Goal: Information Seeking & Learning: Check status

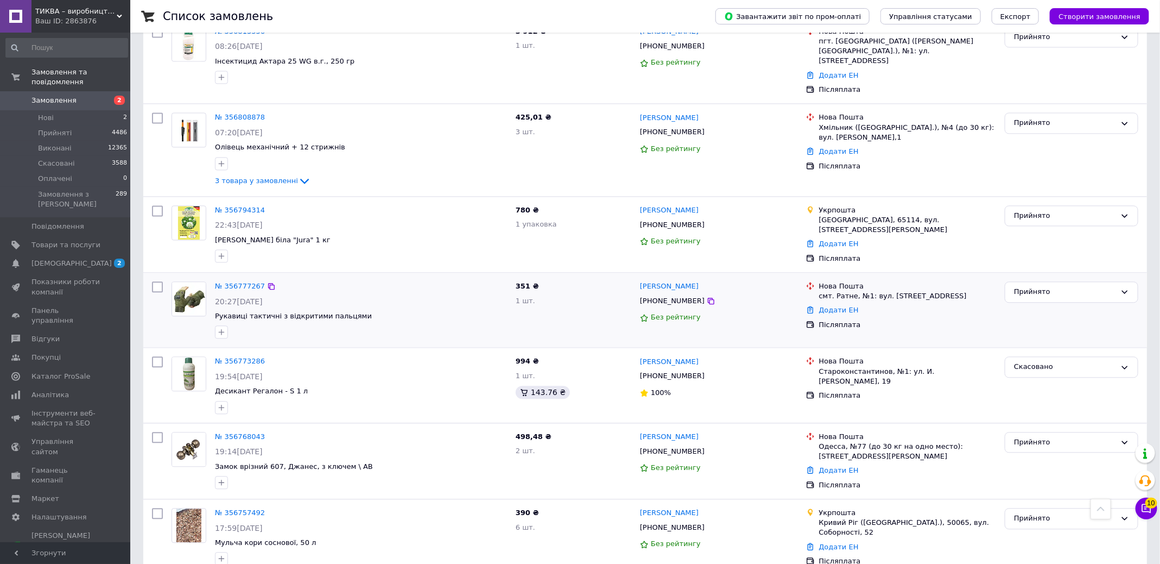
scroll to position [1250, 0]
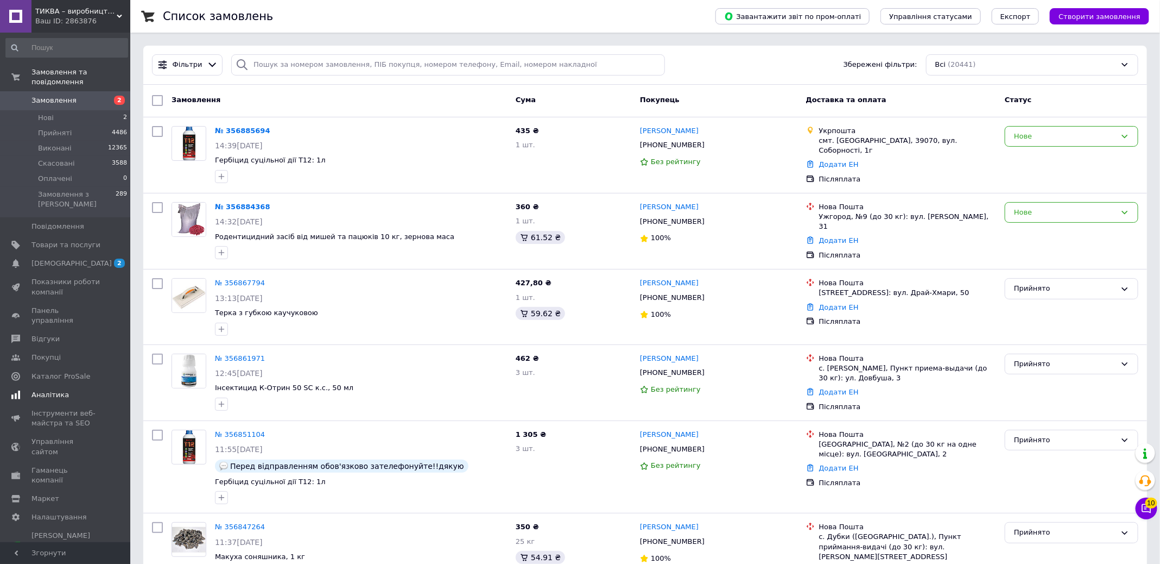
click at [55, 390] on span "Аналітика" at bounding box center [49, 395] width 37 height 10
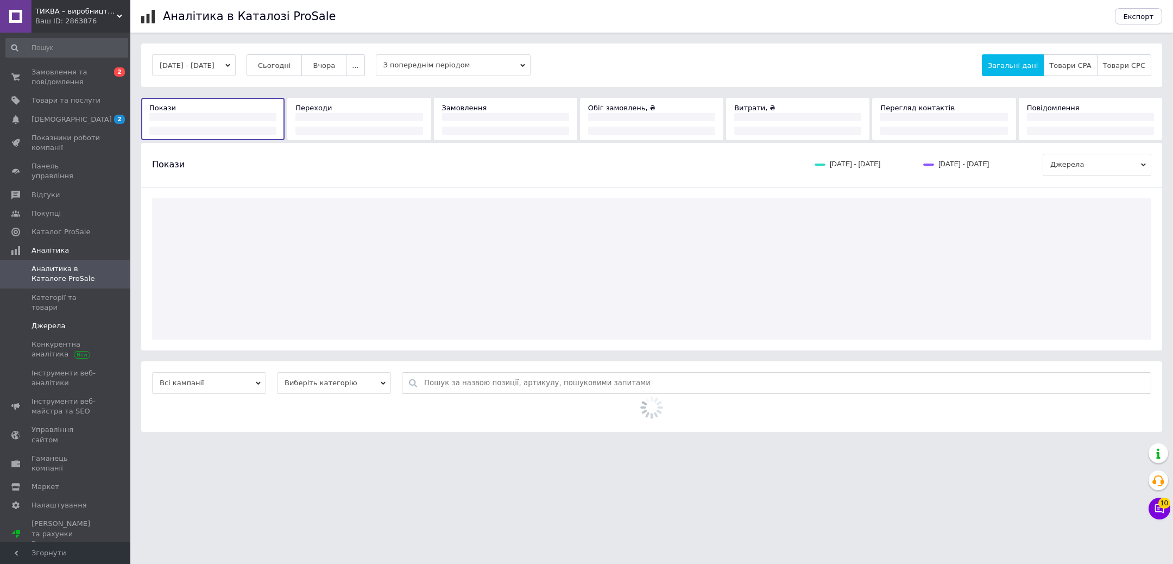
click at [54, 321] on span "Джерела" at bounding box center [48, 326] width 34 height 10
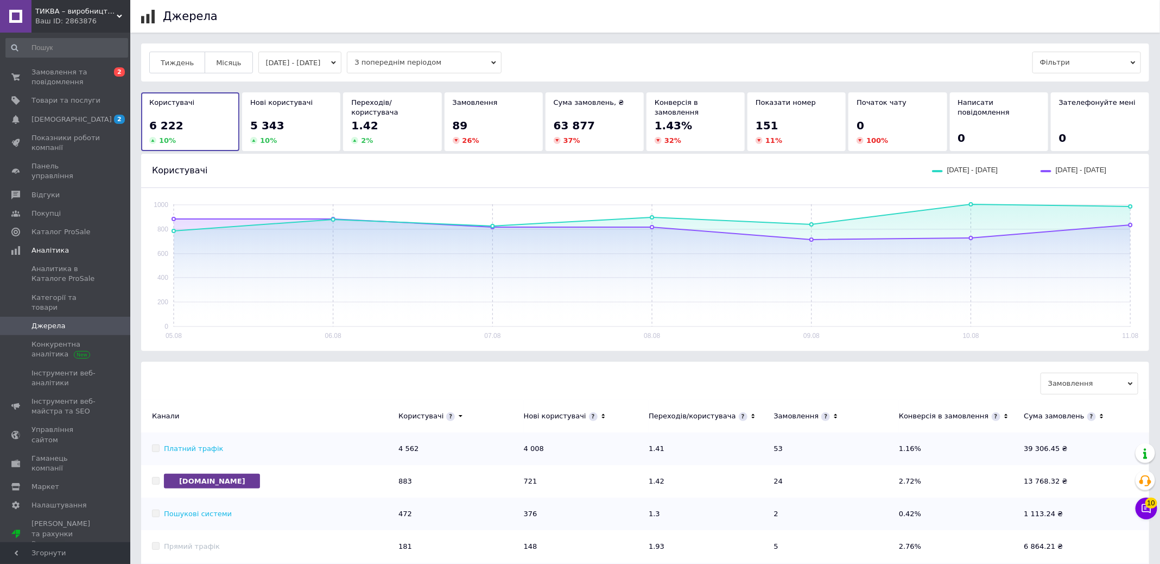
click at [310, 58] on button "[DATE] - [DATE]" at bounding box center [300, 63] width 84 height 22
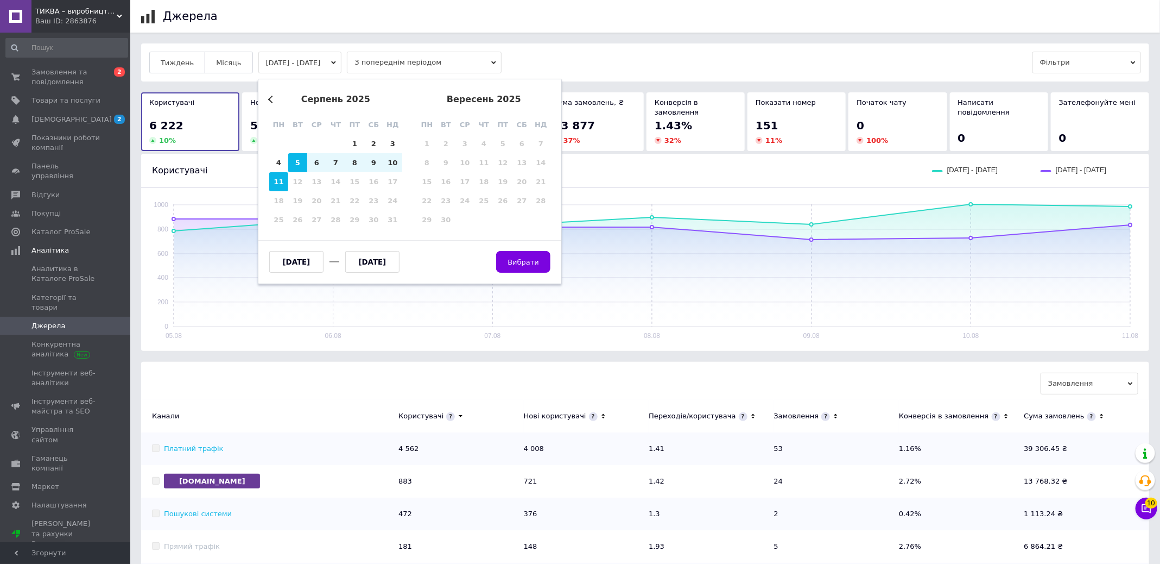
click at [274, 180] on div "11" at bounding box center [278, 181] width 19 height 19
type input "[DATE]"
click at [274, 180] on div "11" at bounding box center [278, 181] width 19 height 19
type input "[DATE]"
click at [543, 257] on button "Вибрати" at bounding box center [523, 262] width 54 height 22
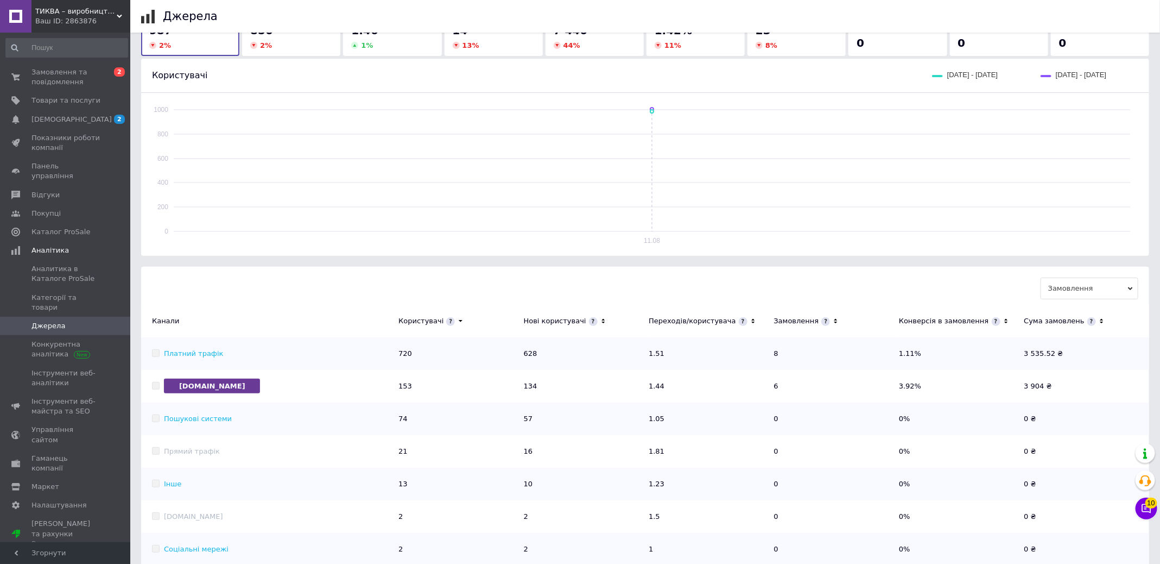
scroll to position [183, 0]
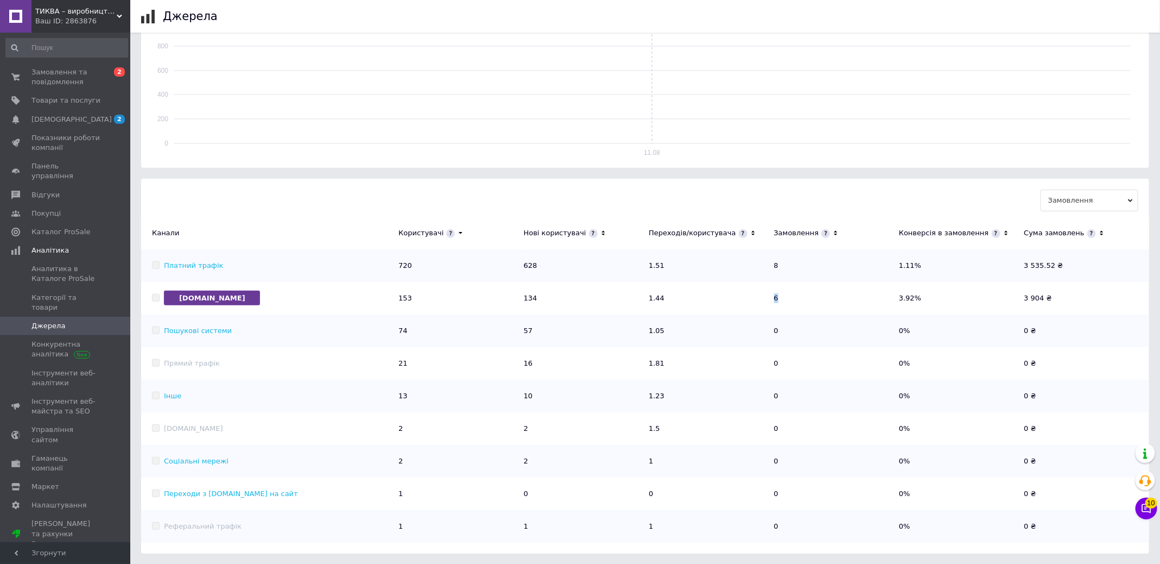
drag, startPoint x: 779, startPoint y: 297, endPoint x: 731, endPoint y: 304, distance: 48.2
click at [736, 298] on tr "[DOMAIN_NAME] 153 134 1.44 6 3.92% 3 904 ₴" at bounding box center [645, 298] width 1008 height 33
click at [772, 310] on td "1.44" at bounding box center [711, 298] width 125 height 33
